Goal: Complete application form: Complete application form

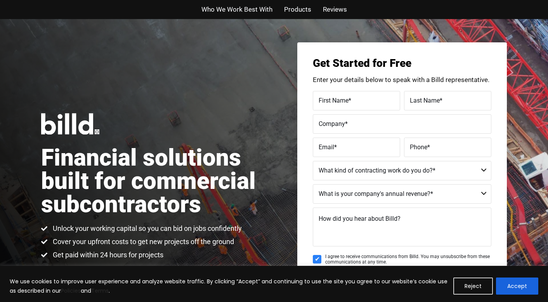
click at [355, 101] on label "First Name *" at bounding box center [357, 100] width 76 height 11
click at [355, 101] on input "First Name *" at bounding box center [356, 100] width 87 height 19
type input "Kershber"
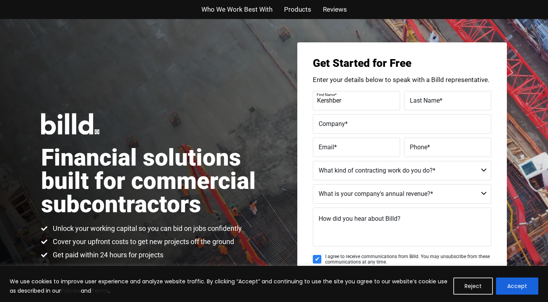
type input "[PERSON_NAME]"
type input "M R K&J Construction LLC"
type input "[DOMAIN_NAME][EMAIL_ADDRESS][DOMAIN_NAME]"
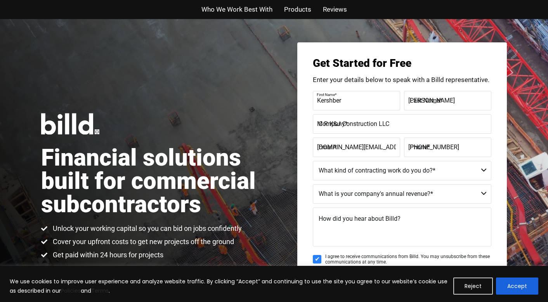
type input "[PHONE_NUMBER]"
click at [480, 172] on select "Commercial Commercial and Residential Residential Not a Contractor" at bounding box center [402, 170] width 179 height 19
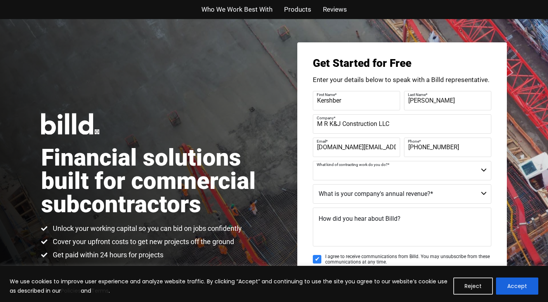
select select "Commercial and Residential"
click at [434, 193] on select "$40M + $25M - $40M $8M - $25M $4M - $8M $2M - $4M $1M - $2M Less than $1M" at bounding box center [402, 193] width 179 height 19
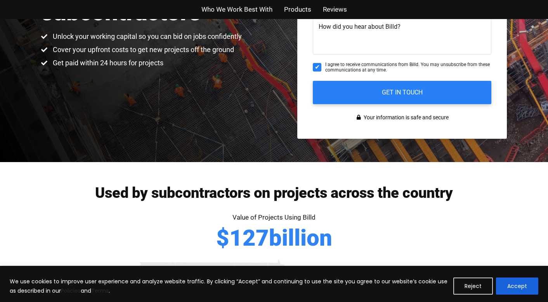
scroll to position [212, 0]
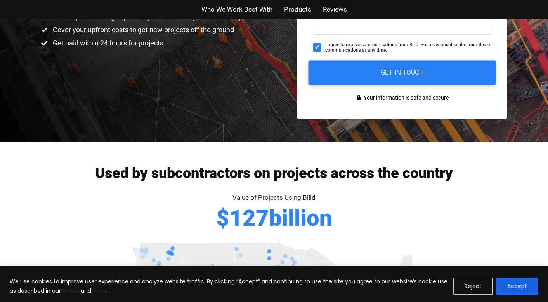
click at [411, 74] on input "GET IN TOUCH" at bounding box center [403, 72] width 188 height 24
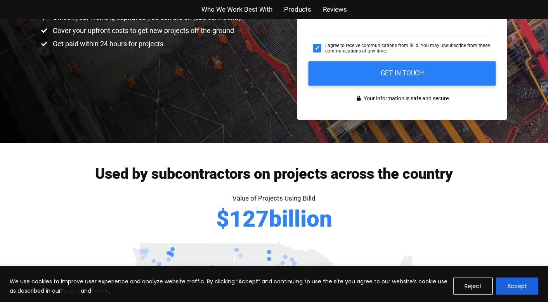
scroll to position [50, 0]
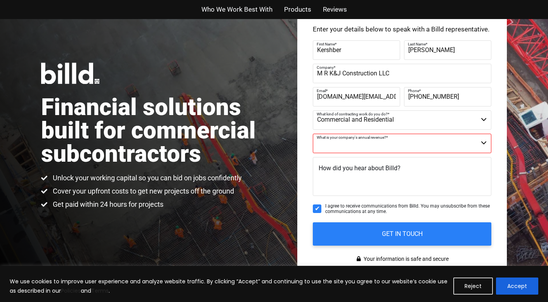
click at [361, 179] on textarea "How did you hear about Billd?" at bounding box center [402, 176] width 179 height 39
type textarea "[PERSON_NAME][DOMAIN_NAME]"
click at [444, 136] on select "$40M + $25M - $40M $8M - $25M $4M - $8M $2M - $4M $1M - $2M Less than $1M" at bounding box center [402, 143] width 179 height 19
select select "Less than $1M"
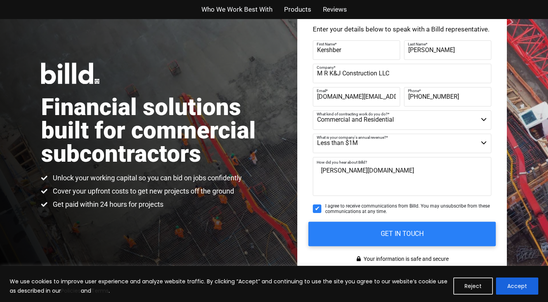
click at [387, 233] on input "GET IN TOUCH" at bounding box center [403, 233] width 188 height 24
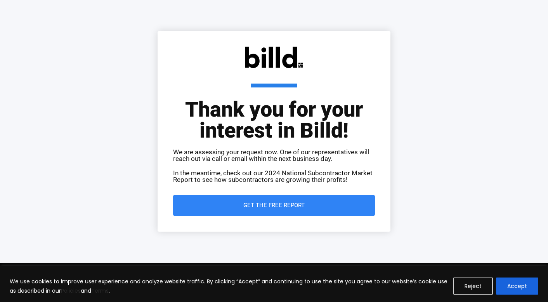
click at [266, 212] on link "Get the Free Report" at bounding box center [274, 205] width 202 height 21
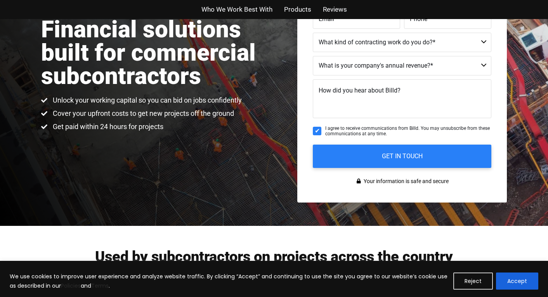
scroll to position [179, 0]
